Goal: Transaction & Acquisition: Book appointment/travel/reservation

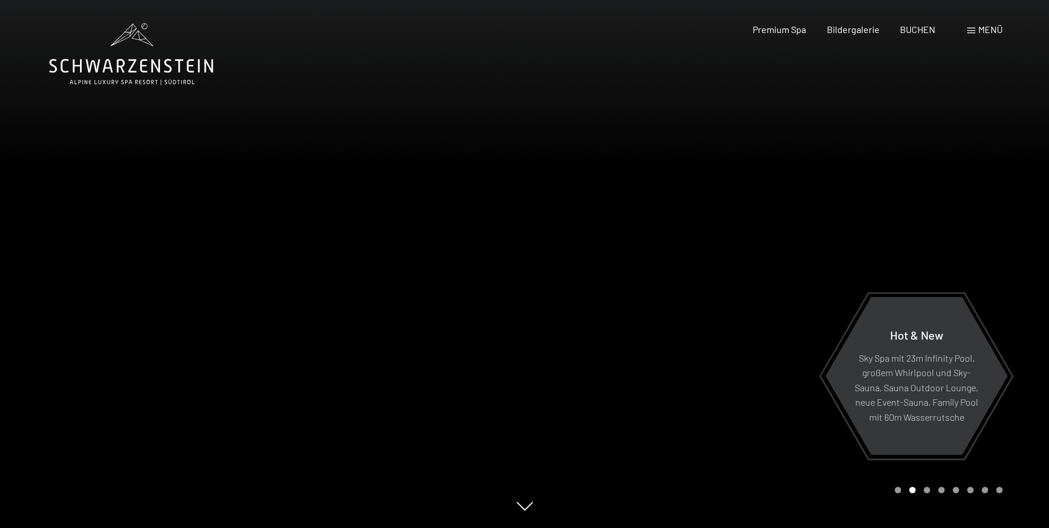
click at [981, 28] on span "Menü" at bounding box center [990, 29] width 24 height 11
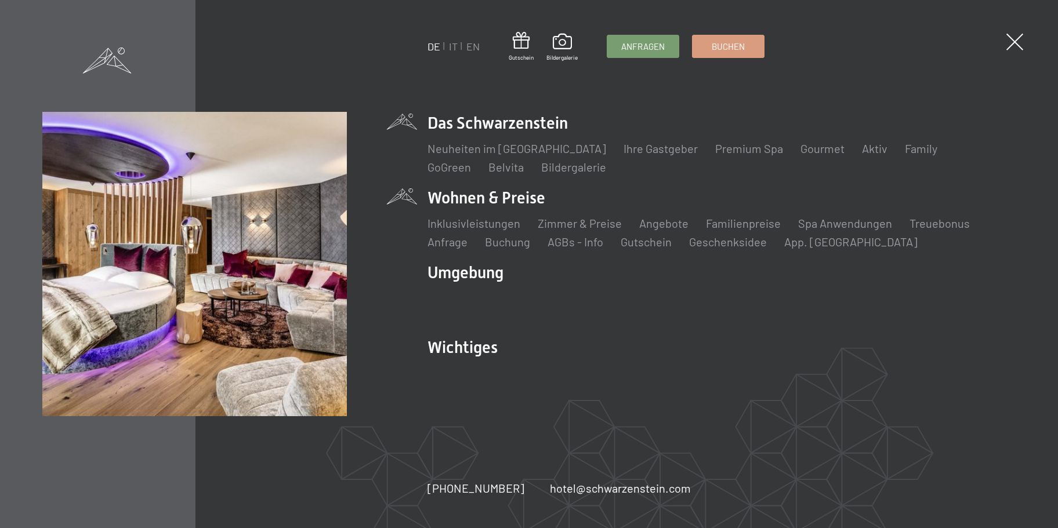
click at [509, 199] on li "Wohnen & Preise Inklusivleistungen Zimmer & Preise Liste Angebote Liste Familie…" at bounding box center [721, 218] width 588 height 63
click at [580, 225] on link "Zimmer & Preise" at bounding box center [580, 223] width 84 height 14
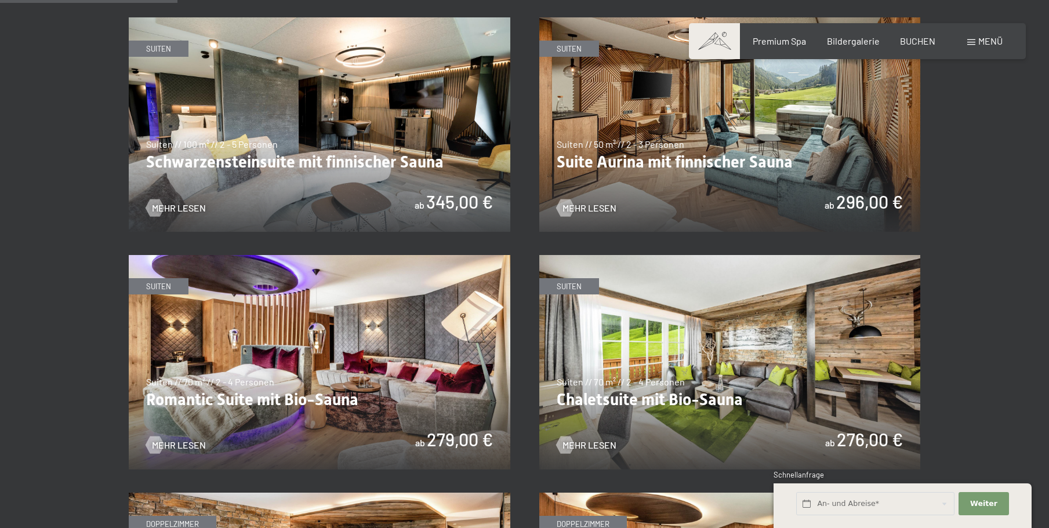
scroll to position [464, 0]
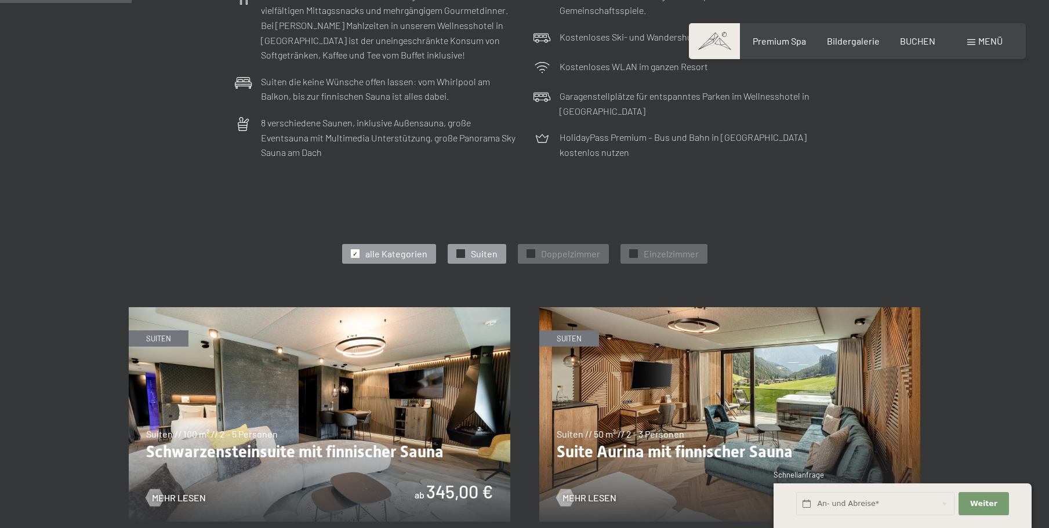
click at [495, 253] on span "Suiten" at bounding box center [484, 254] width 27 height 13
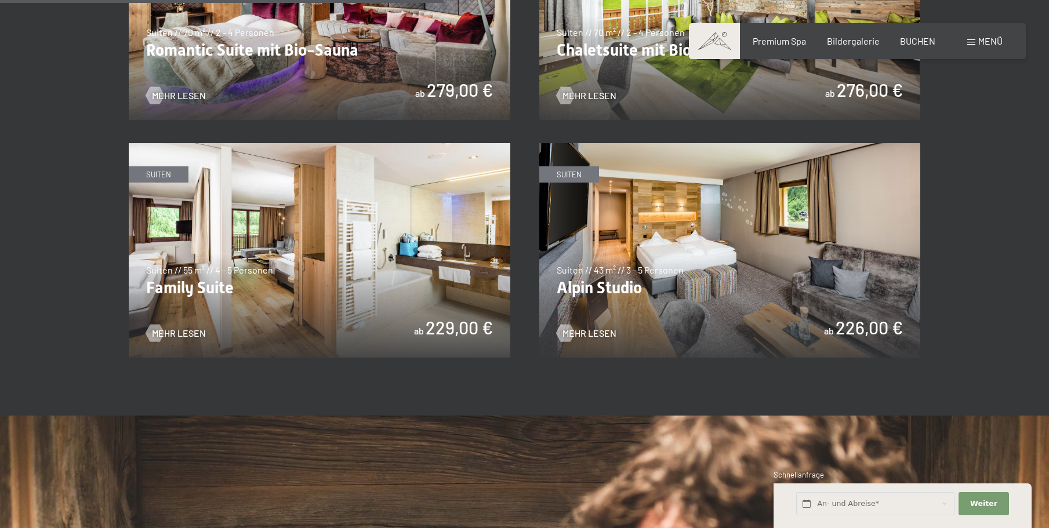
scroll to position [1160, 0]
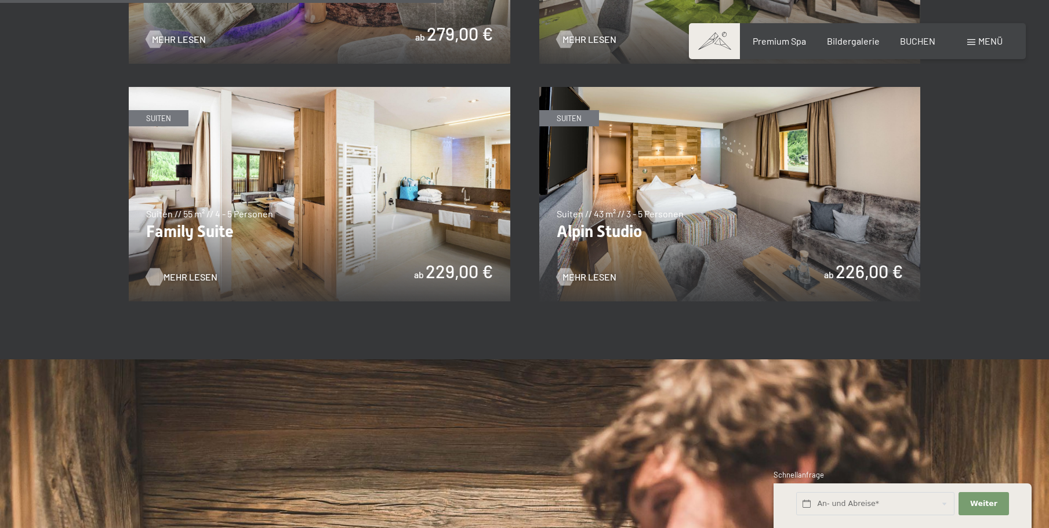
click at [179, 274] on span "Mehr Lesen" at bounding box center [191, 277] width 54 height 13
click at [587, 275] on span "Mehr Lesen" at bounding box center [601, 277] width 54 height 13
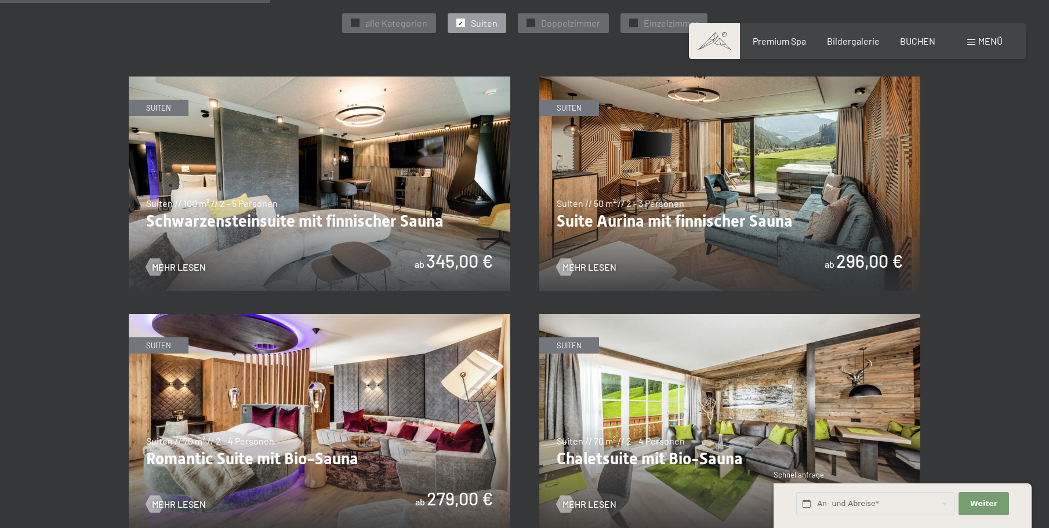
scroll to position [754, 0]
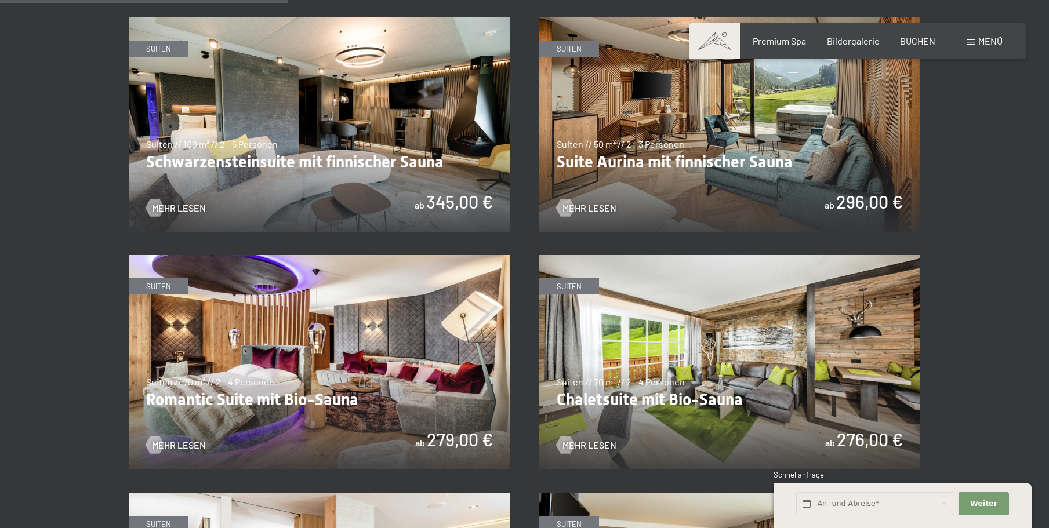
click at [377, 136] on img at bounding box center [320, 124] width 382 height 215
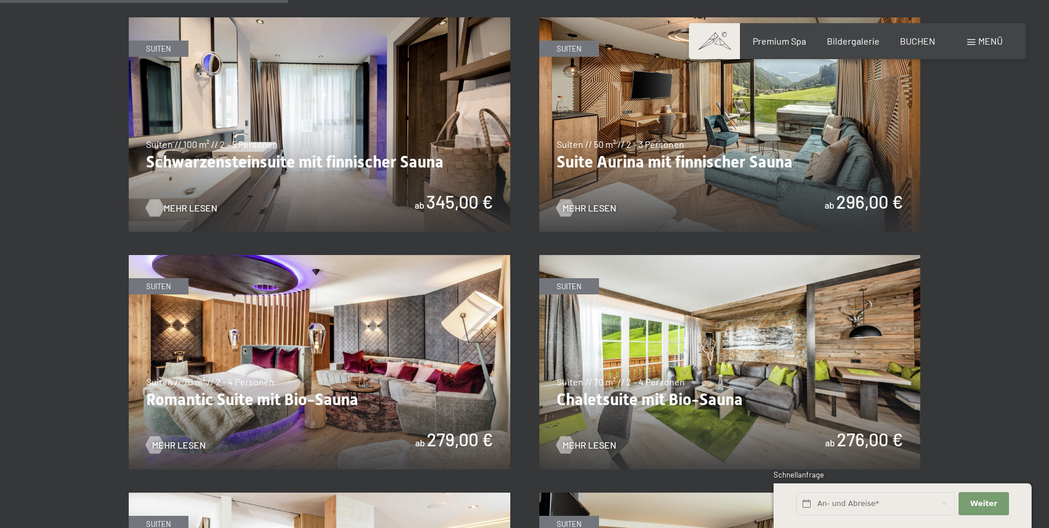
click at [194, 205] on span "Mehr Lesen" at bounding box center [191, 208] width 54 height 13
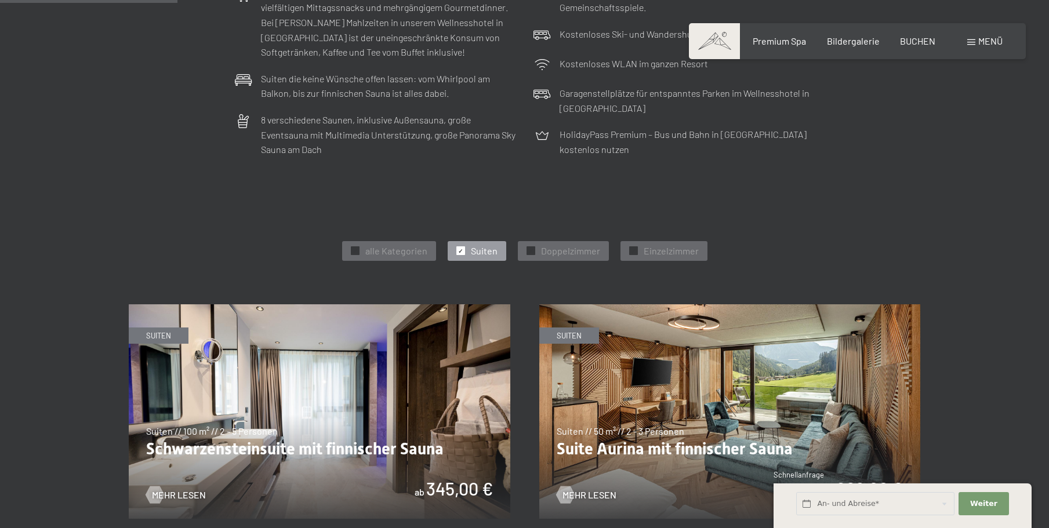
scroll to position [464, 0]
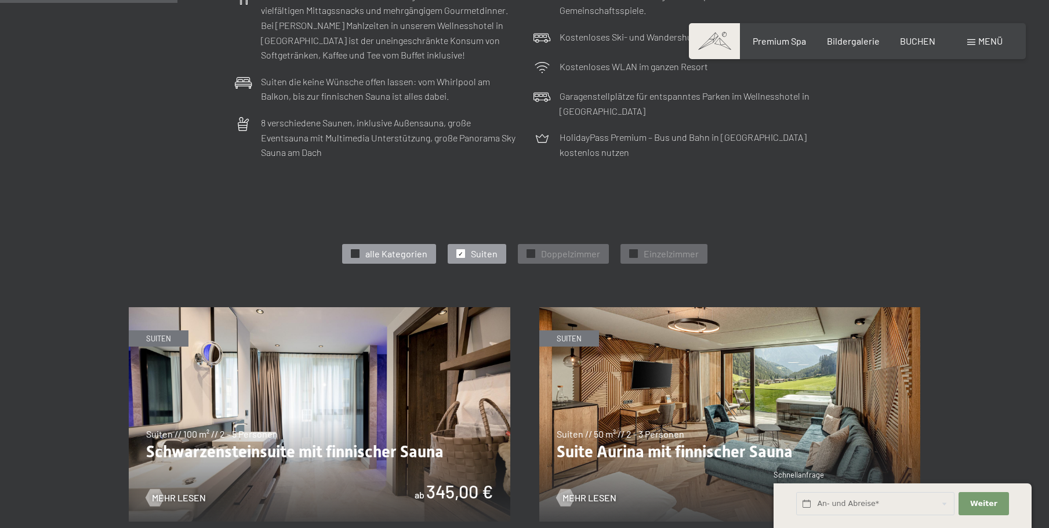
click at [384, 251] on span "alle Kategorien" at bounding box center [396, 254] width 62 height 13
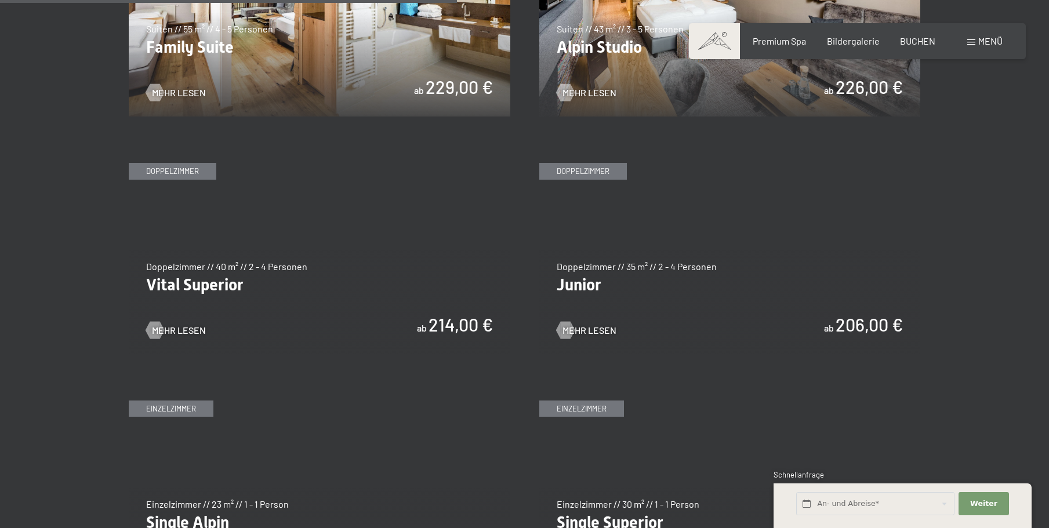
scroll to position [1566, 0]
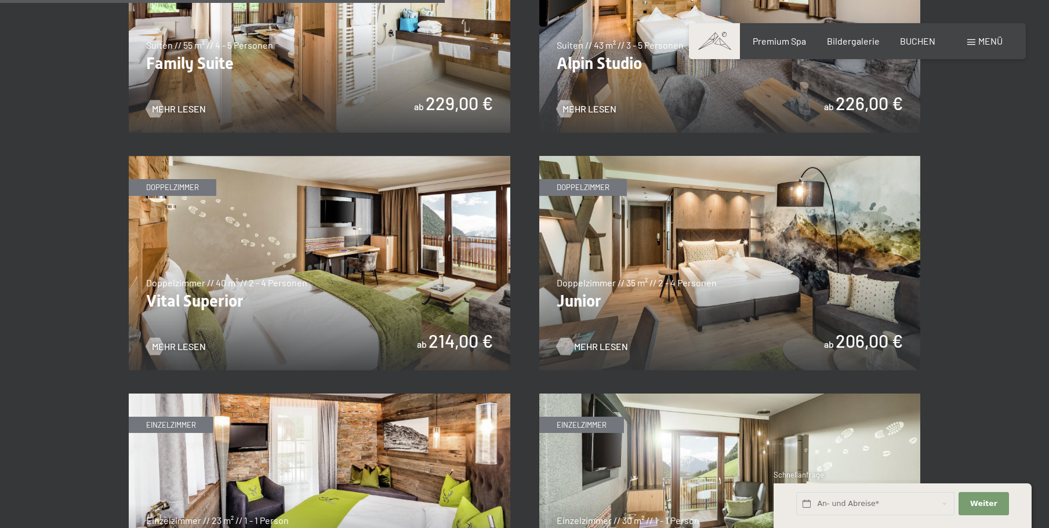
click at [580, 340] on span "Mehr Lesen" at bounding box center [601, 346] width 54 height 13
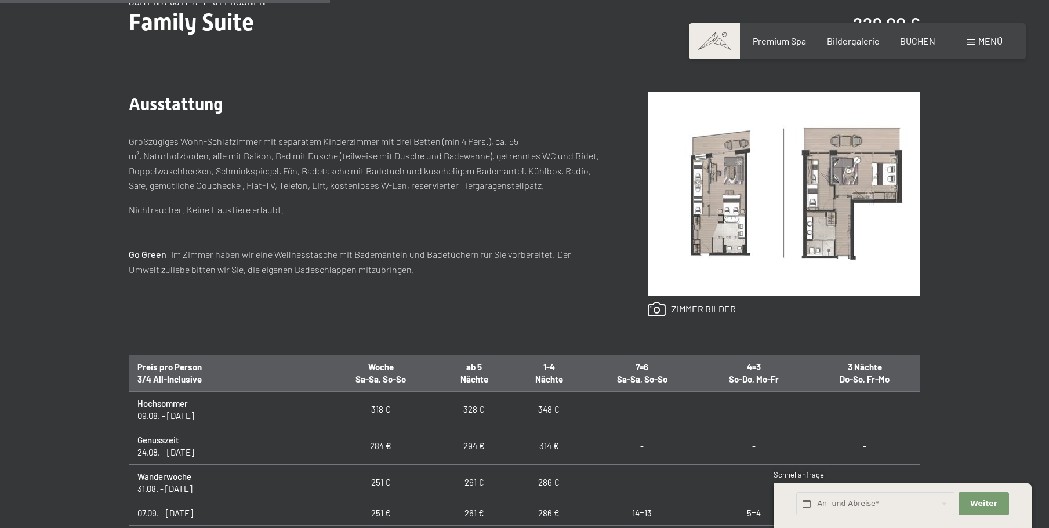
scroll to position [464, 0]
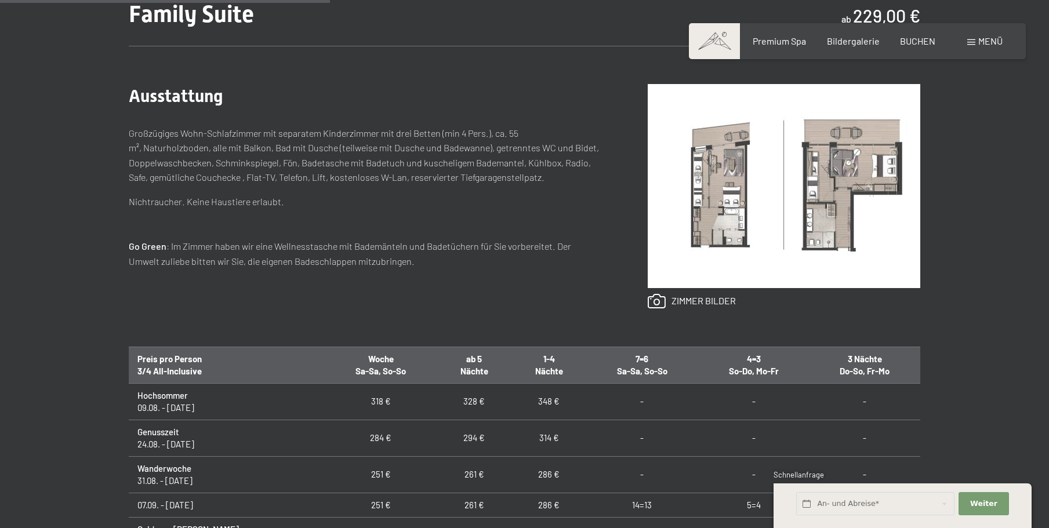
click at [708, 197] on img at bounding box center [784, 186] width 273 height 204
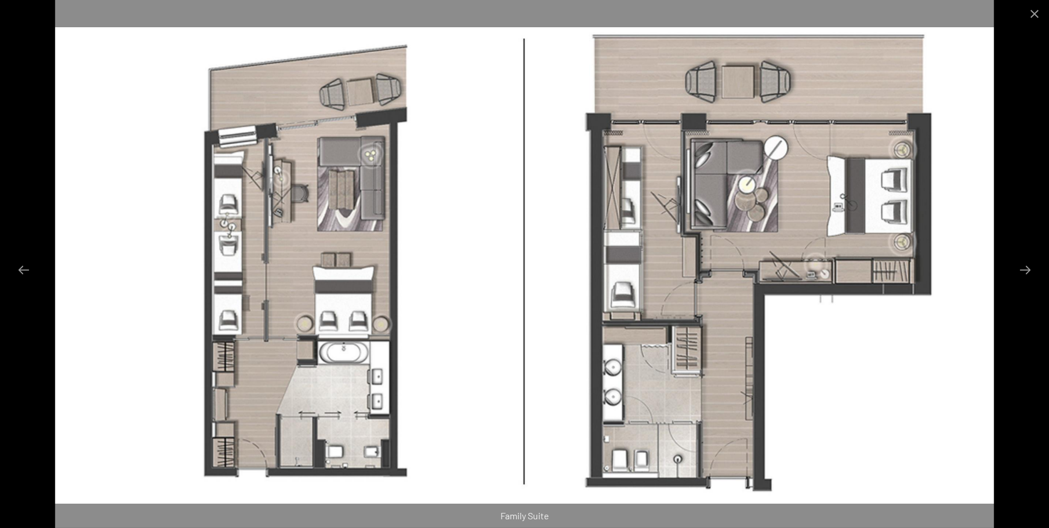
scroll to position [116, 0]
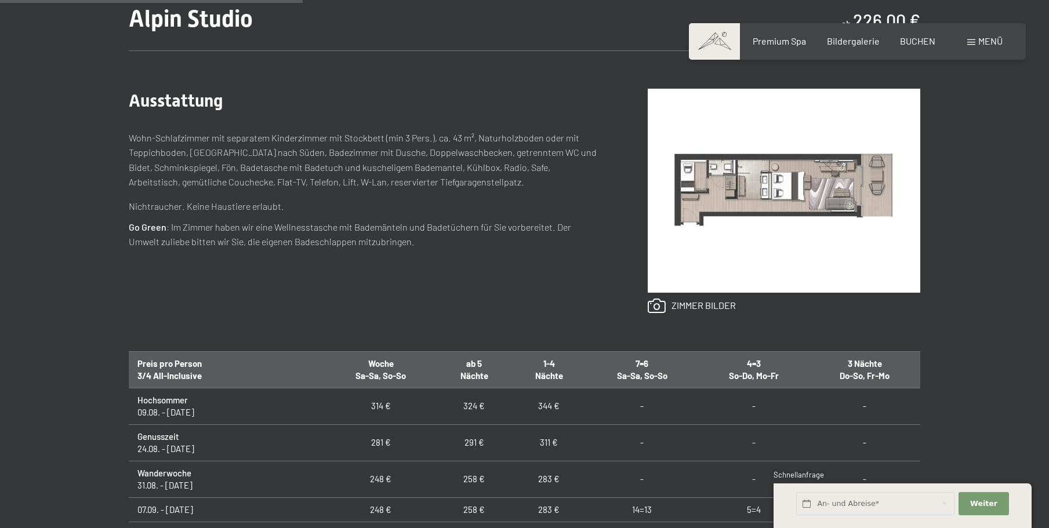
scroll to position [464, 0]
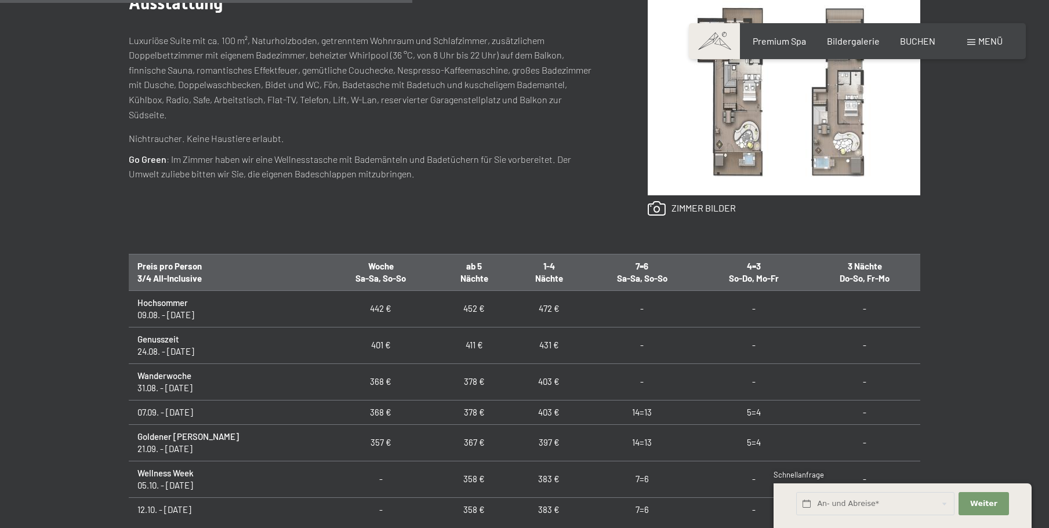
scroll to position [580, 0]
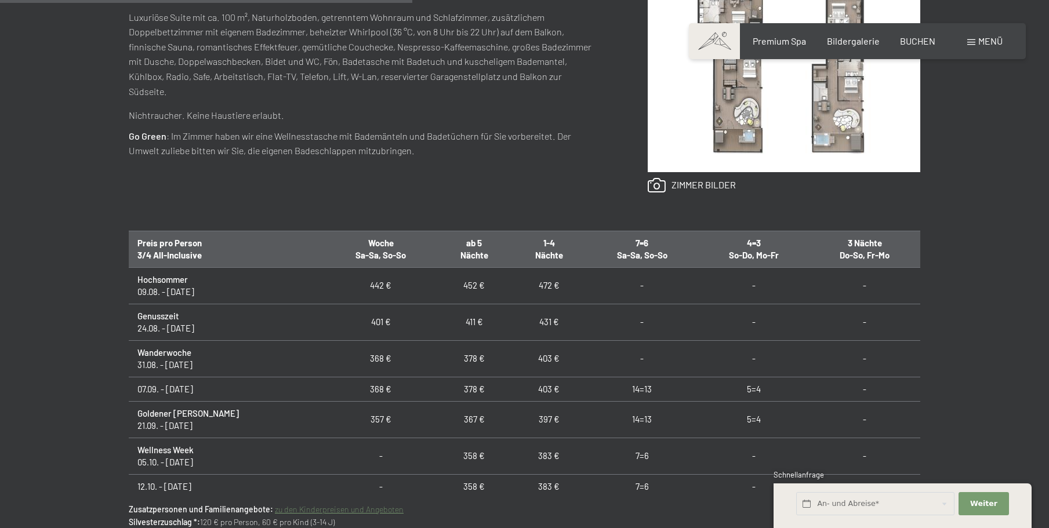
click at [728, 119] on img at bounding box center [784, 70] width 273 height 204
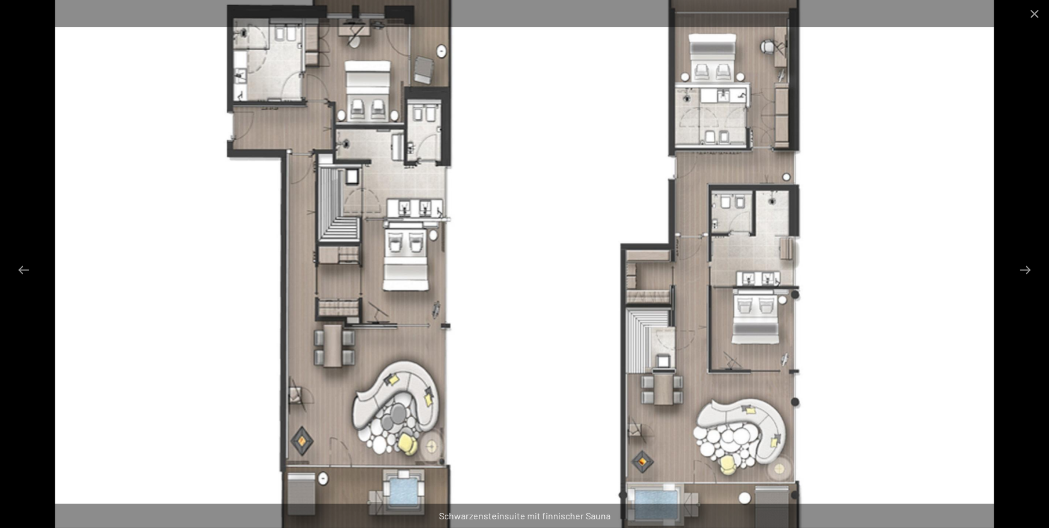
scroll to position [1160, 0]
click at [1032, 12] on button "Close gallery" at bounding box center [1034, 13] width 29 height 27
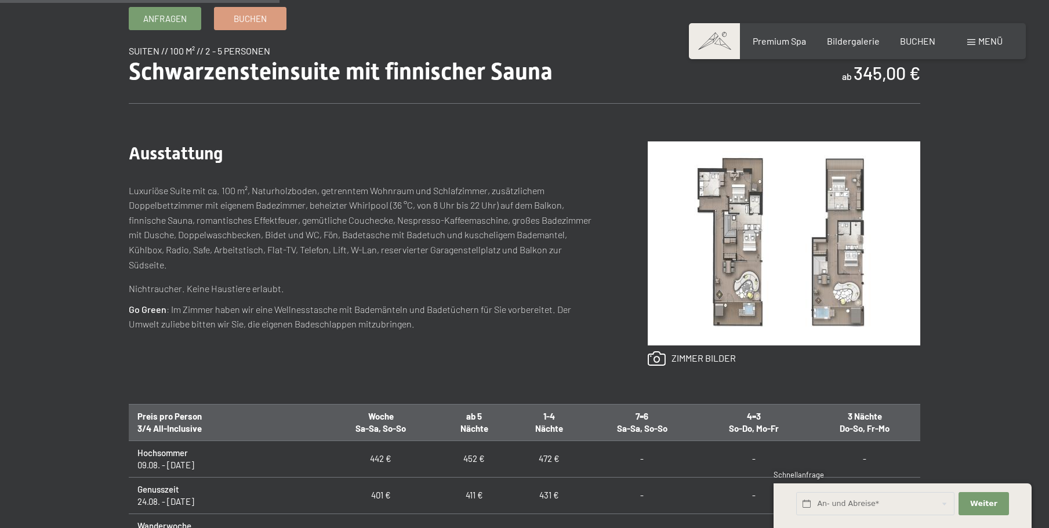
scroll to position [406, 0]
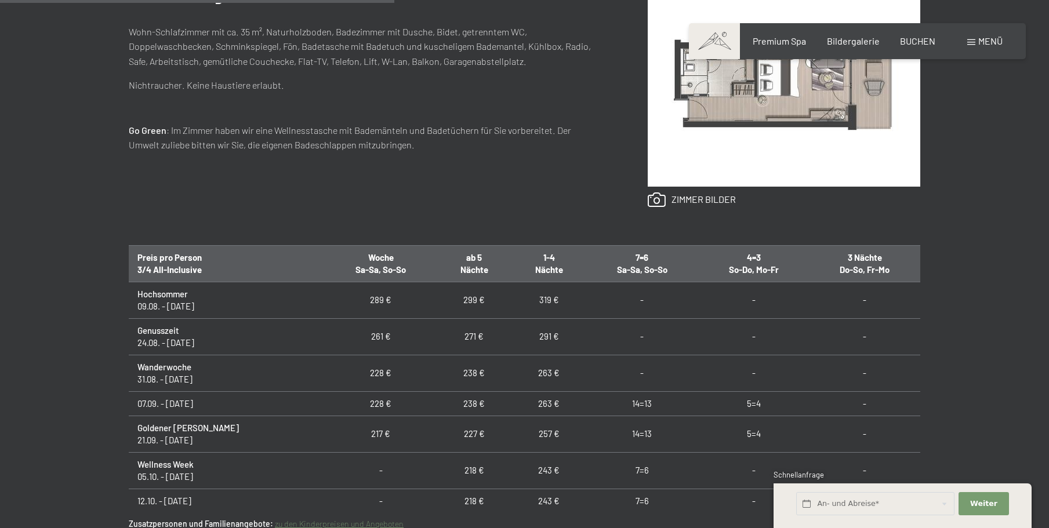
scroll to position [580, 0]
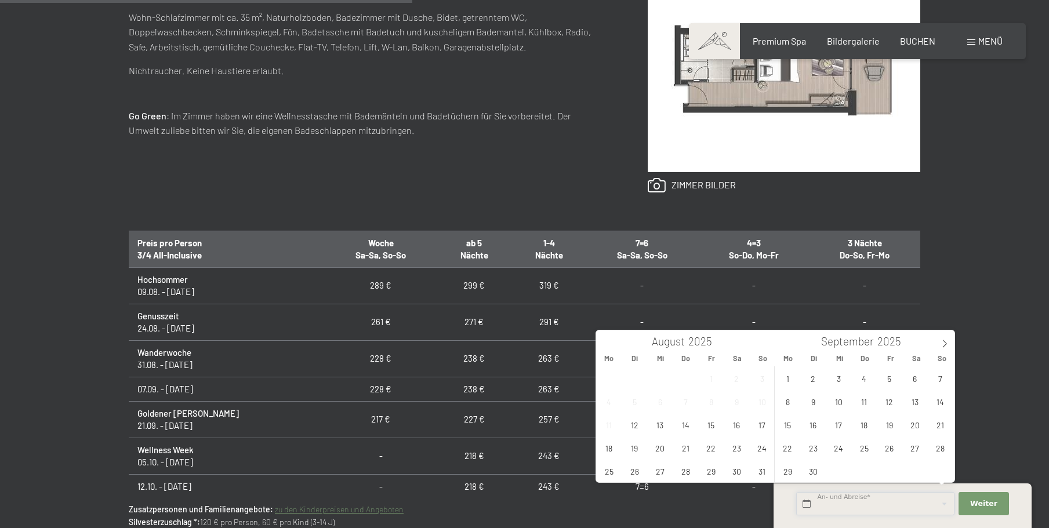
click at [830, 499] on input "text" at bounding box center [875, 504] width 158 height 24
click at [762, 448] on span "24" at bounding box center [762, 448] width 23 height 23
click at [760, 469] on span "31" at bounding box center [762, 471] width 23 height 23
type input "So. 24.08.2025 - So. 31.08.2025"
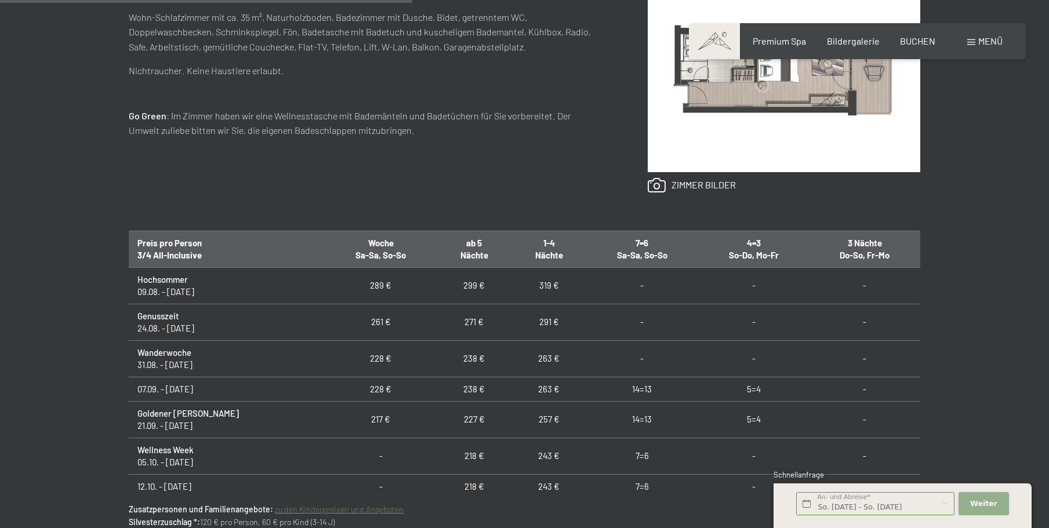
click at [985, 503] on span "Weiter" at bounding box center [983, 504] width 27 height 10
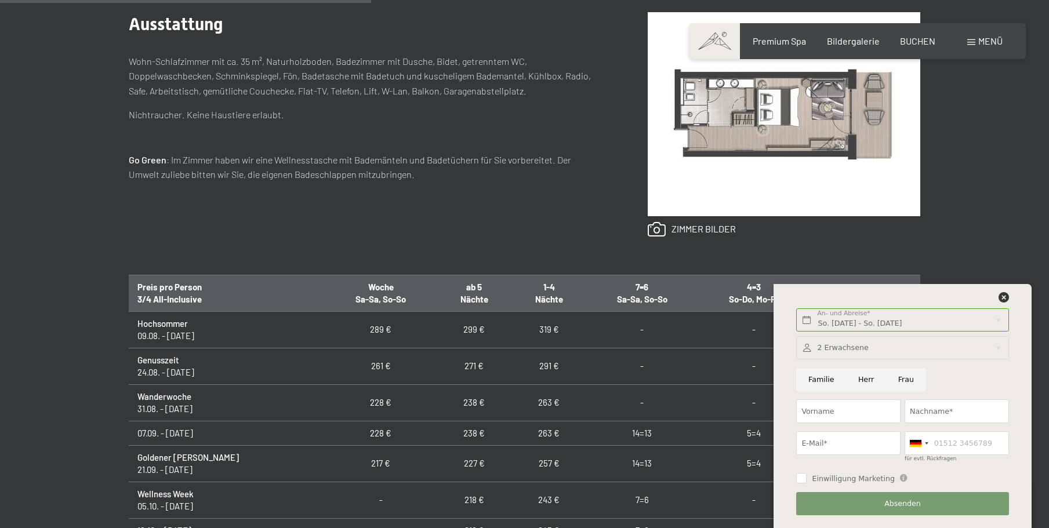
scroll to position [522, 0]
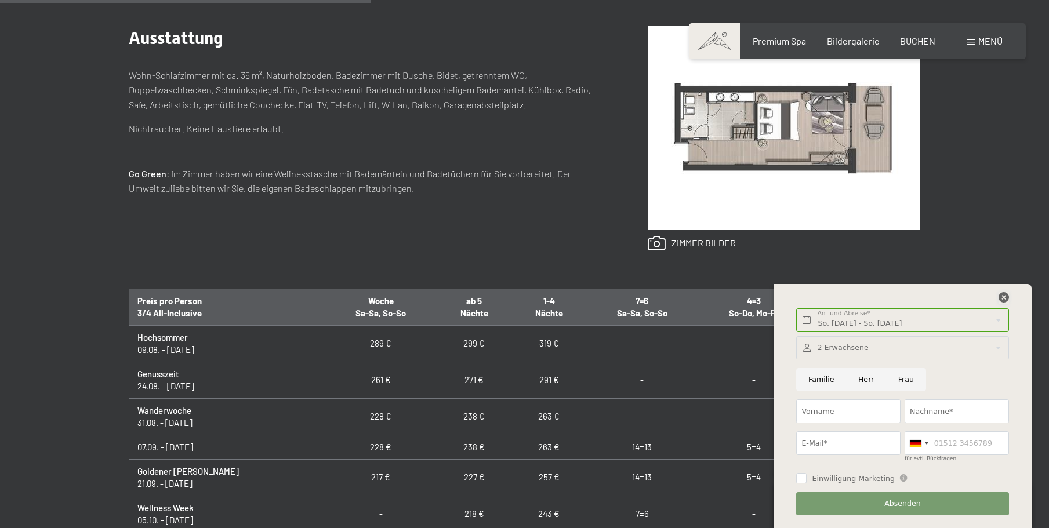
click at [1001, 299] on icon at bounding box center [1003, 297] width 10 height 10
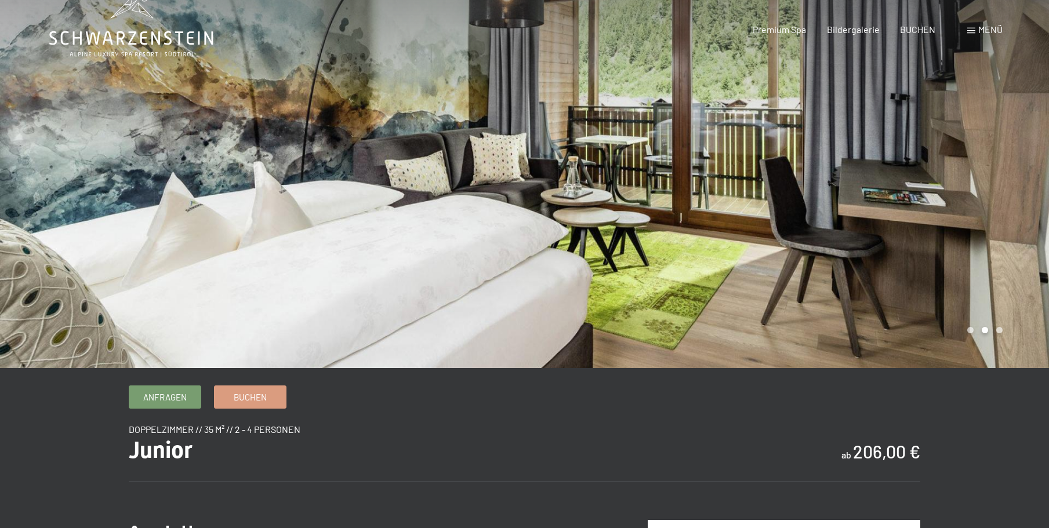
scroll to position [0, 0]
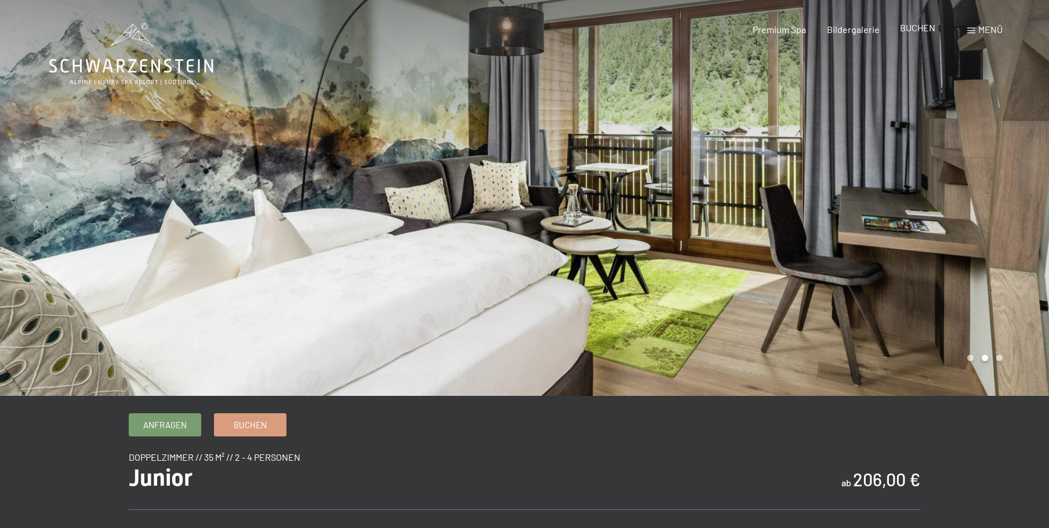
click at [926, 31] on span "BUCHEN" at bounding box center [917, 27] width 35 height 11
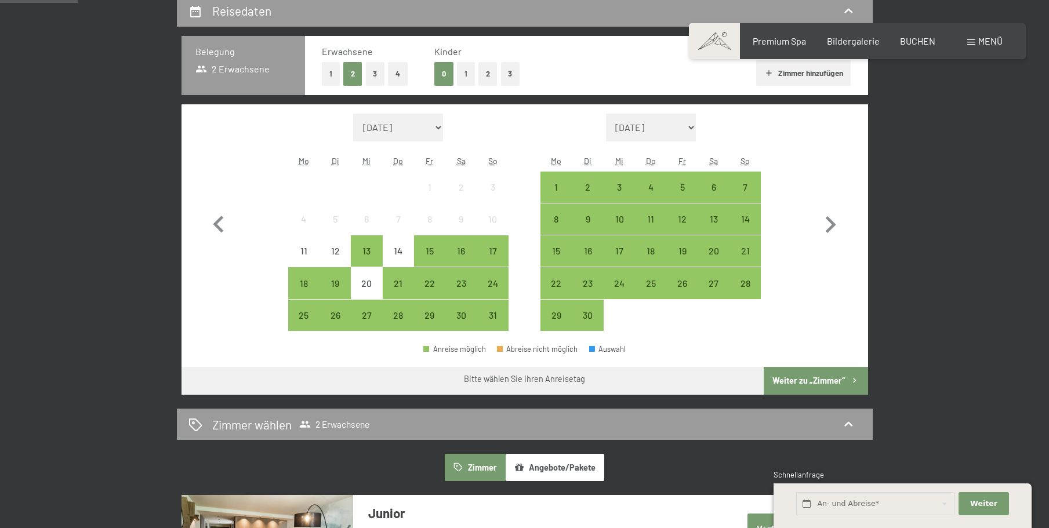
scroll to position [290, 0]
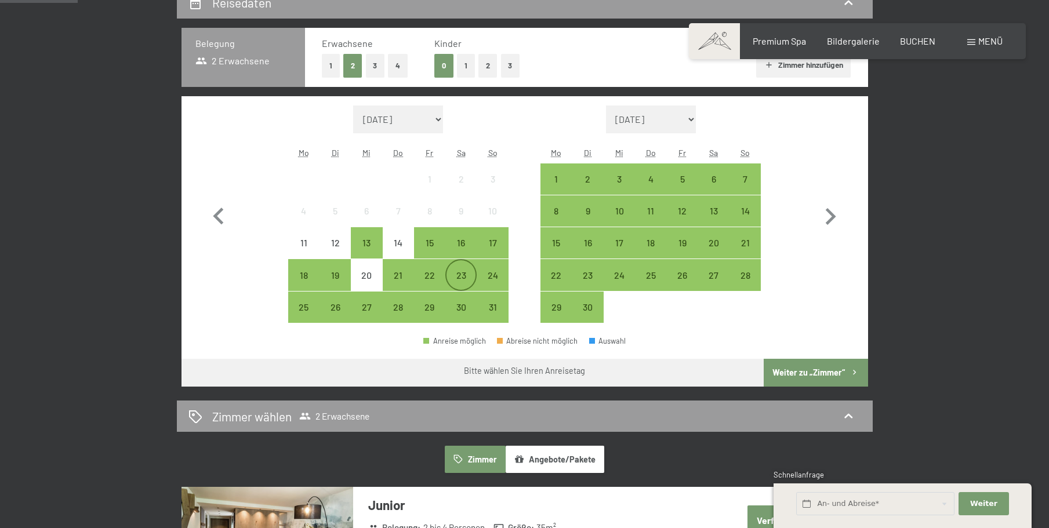
click at [462, 274] on div "23" at bounding box center [460, 285] width 29 height 29
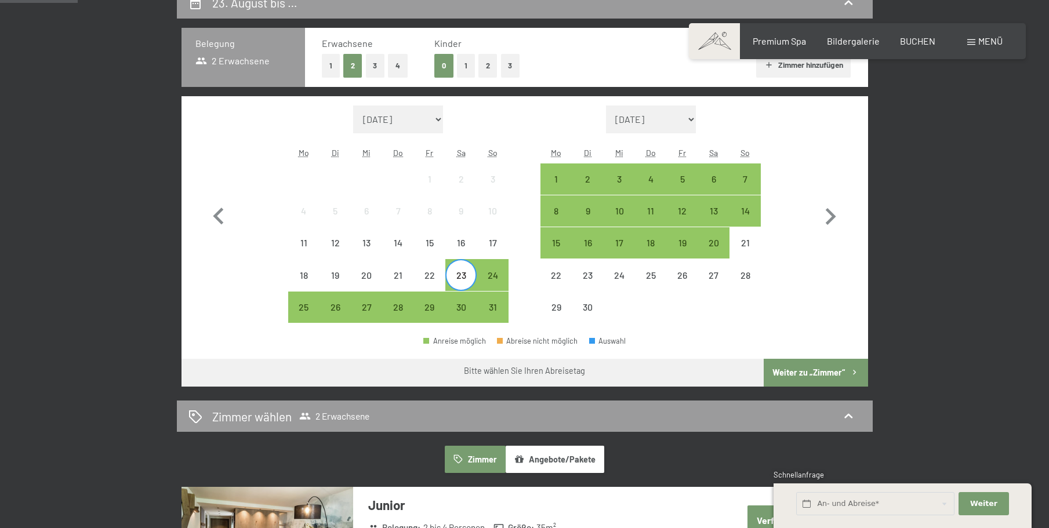
click at [463, 302] on span "Einwilligung Marketing*" at bounding box center [461, 298] width 96 height 12
click at [408, 302] on input "Einwilligung Marketing*" at bounding box center [402, 298] width 12 height 12
checkbox input "false"
click at [462, 305] on div "30" at bounding box center [460, 317] width 29 height 29
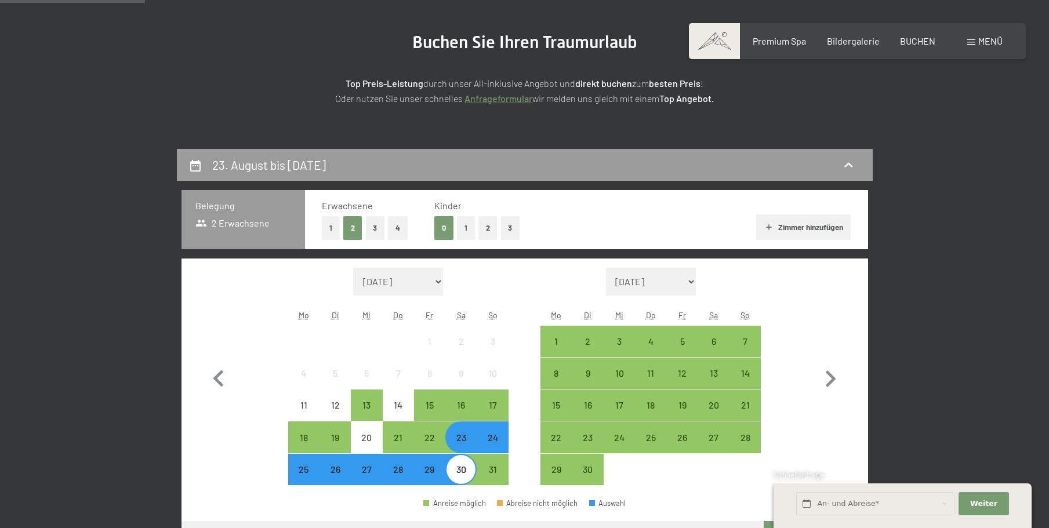
scroll to position [58, 0]
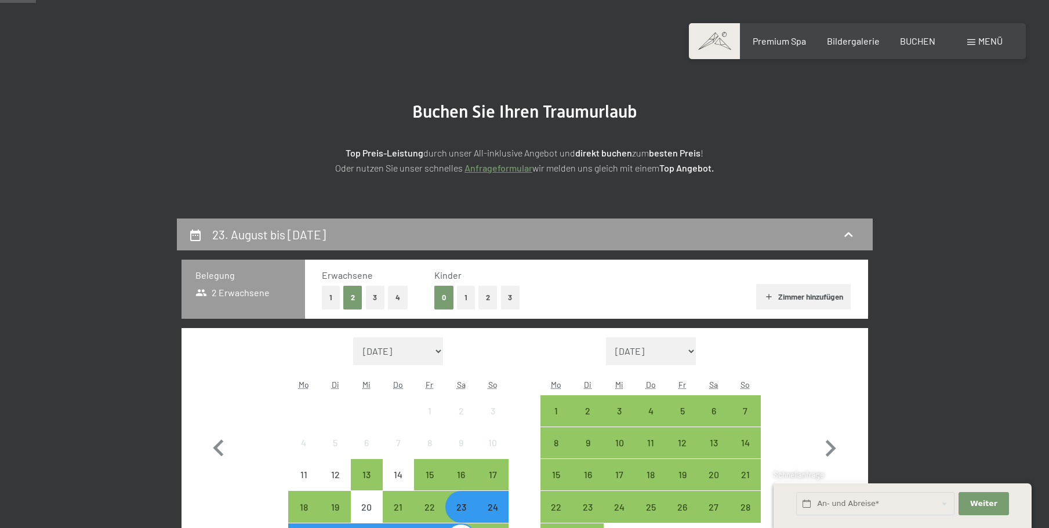
click at [504, 297] on button "3" at bounding box center [510, 298] width 19 height 24
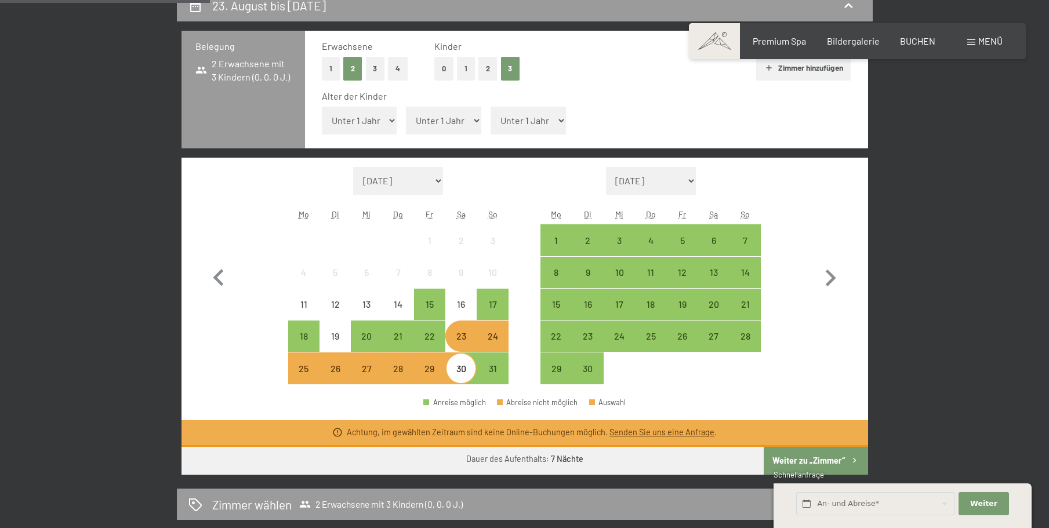
scroll to position [290, 0]
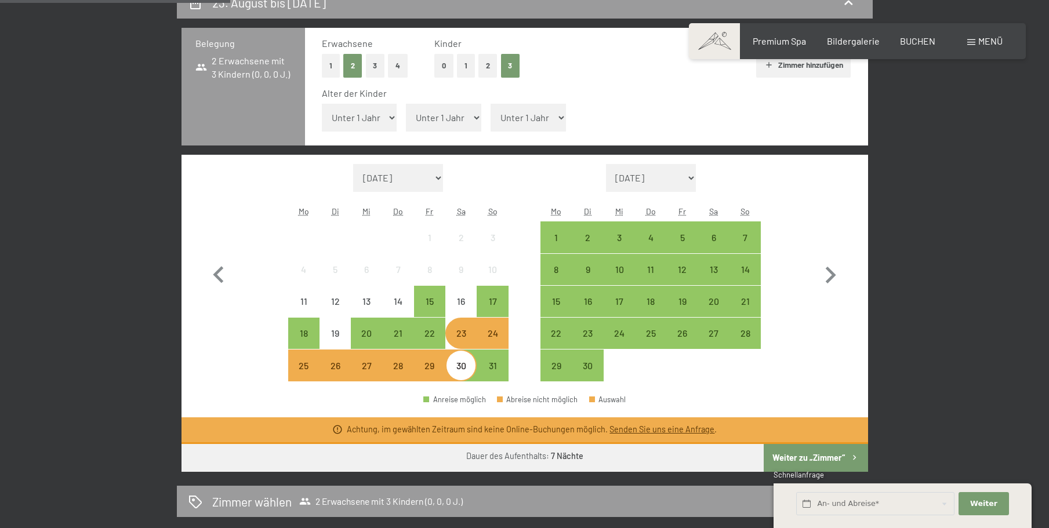
click at [369, 113] on select "Unter 1 Jahr 1 Jahr 2 Jahre 3 Jahre 4 Jahre 5 Jahre 6 Jahre 7 Jahre 8 Jahre 9 J…" at bounding box center [359, 118] width 75 height 28
select select "7"
click at [322, 104] on select "Unter 1 Jahr 1 Jahr 2 Jahre 3 Jahre 4 Jahre 5 Jahre 6 Jahre 7 Jahre 8 Jahre 9 J…" at bounding box center [359, 118] width 75 height 28
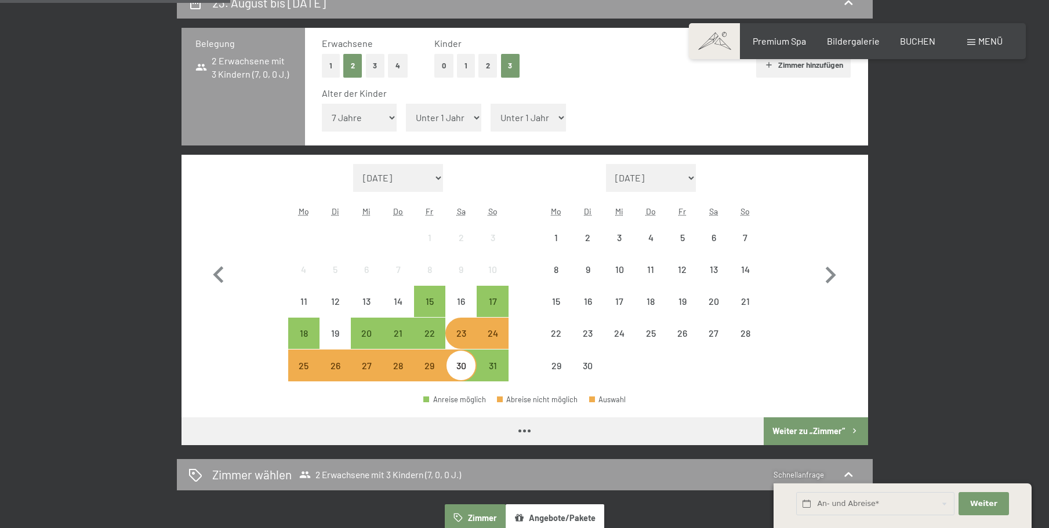
click at [453, 122] on select "Unter 1 Jahr 1 Jahr 2 Jahre 3 Jahre 4 Jahre 5 Jahre 6 Jahre 7 Jahre 8 Jahre 9 J…" at bounding box center [443, 118] width 75 height 28
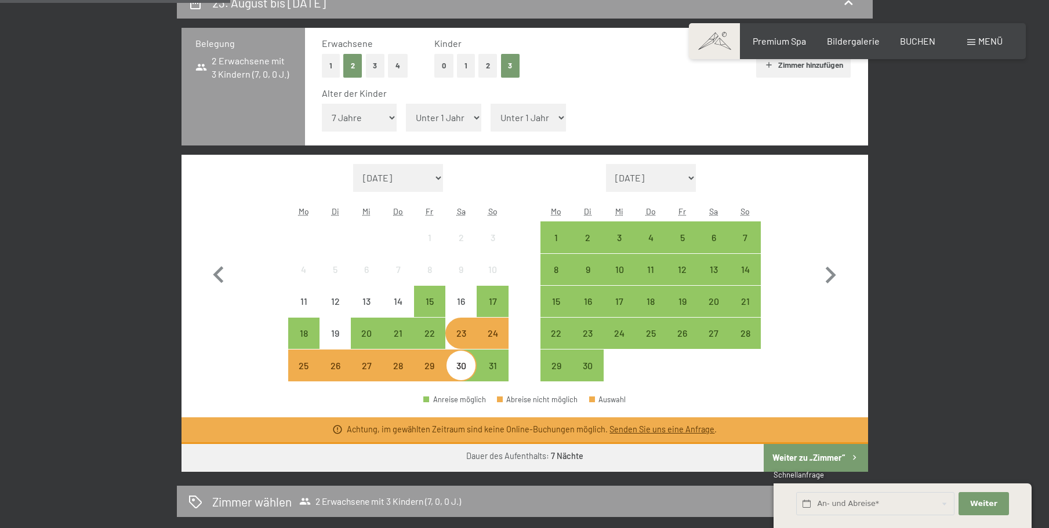
select select "7"
click at [406, 104] on select "Unter 1 Jahr 1 Jahr 2 Jahre 3 Jahre 4 Jahre 5 Jahre 6 Jahre 7 Jahre 8 Jahre 9 J…" at bounding box center [443, 118] width 75 height 28
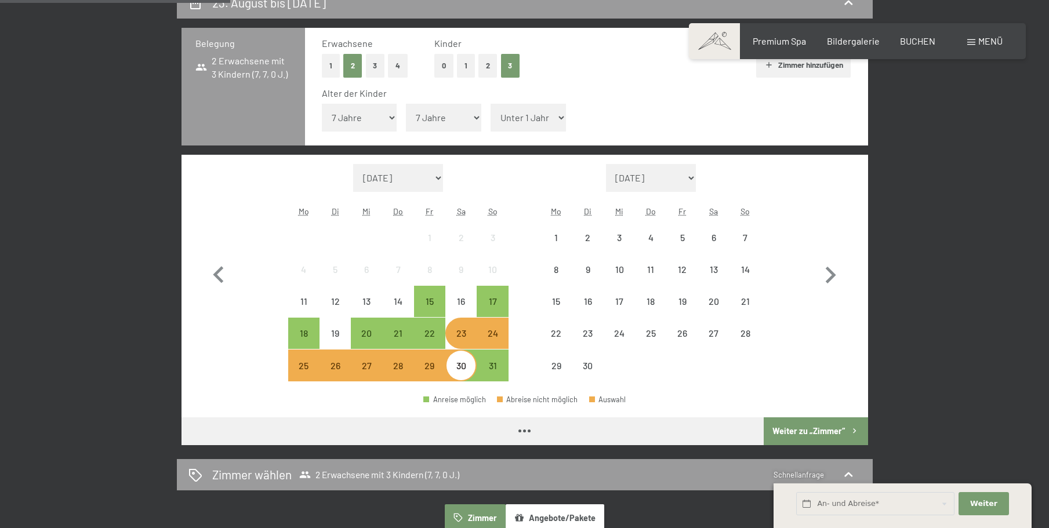
drag, startPoint x: 525, startPoint y: 122, endPoint x: 525, endPoint y: 130, distance: 8.1
click at [525, 124] on select "Unter 1 Jahr 1 Jahr 2 Jahre 3 Jahre 4 Jahre 5 Jahre 6 Jahre 7 Jahre 8 Jahre 9 J…" at bounding box center [528, 118] width 75 height 28
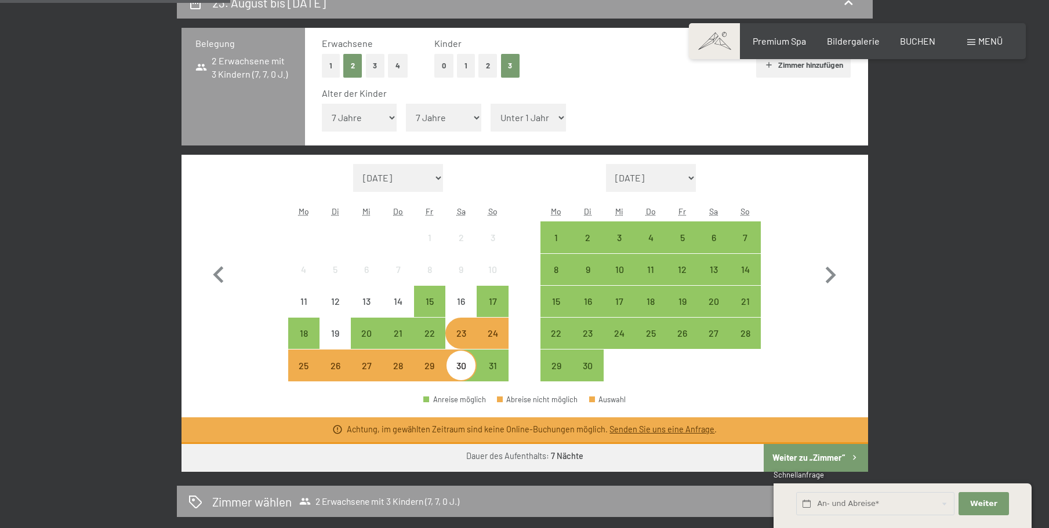
select select "2"
click at [491, 104] on select "Unter 1 Jahr 1 Jahr 2 Jahre 3 Jahre 4 Jahre 5 Jahre 6 Jahre 7 Jahre 8 Jahre 9 J…" at bounding box center [528, 118] width 75 height 28
click at [815, 429] on div "Achtung, im gewählten Zeitraum sind keine Online-Buchungen möglich. Senden Sie …" at bounding box center [524, 430] width 687 height 27
click at [820, 457] on button "Weiter zu „Zimmer“" at bounding box center [816, 458] width 104 height 28
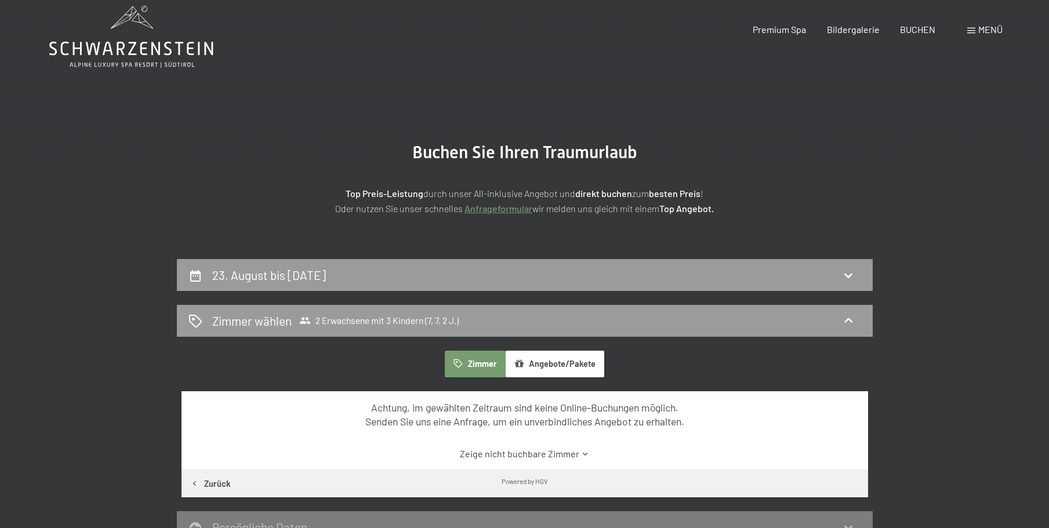
scroll to position [0, 0]
